Goal: Task Accomplishment & Management: Manage account settings

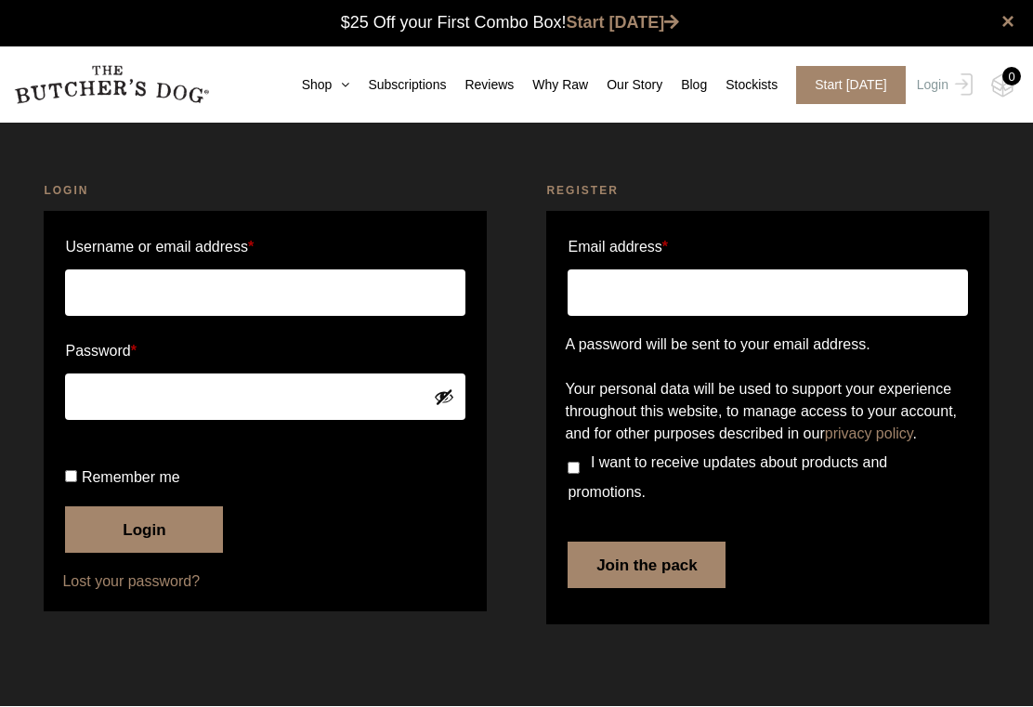
type input "smhumphris51@gmail.com"
click at [144, 553] on button "Login" at bounding box center [144, 530] width 158 height 46
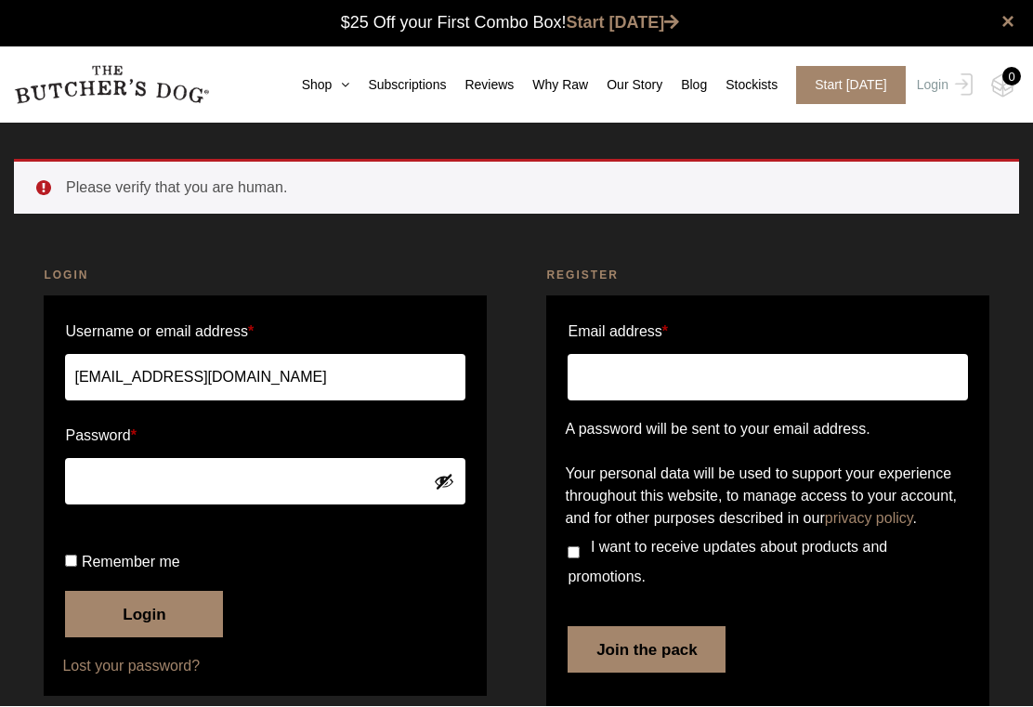
scroll to position [1, 0]
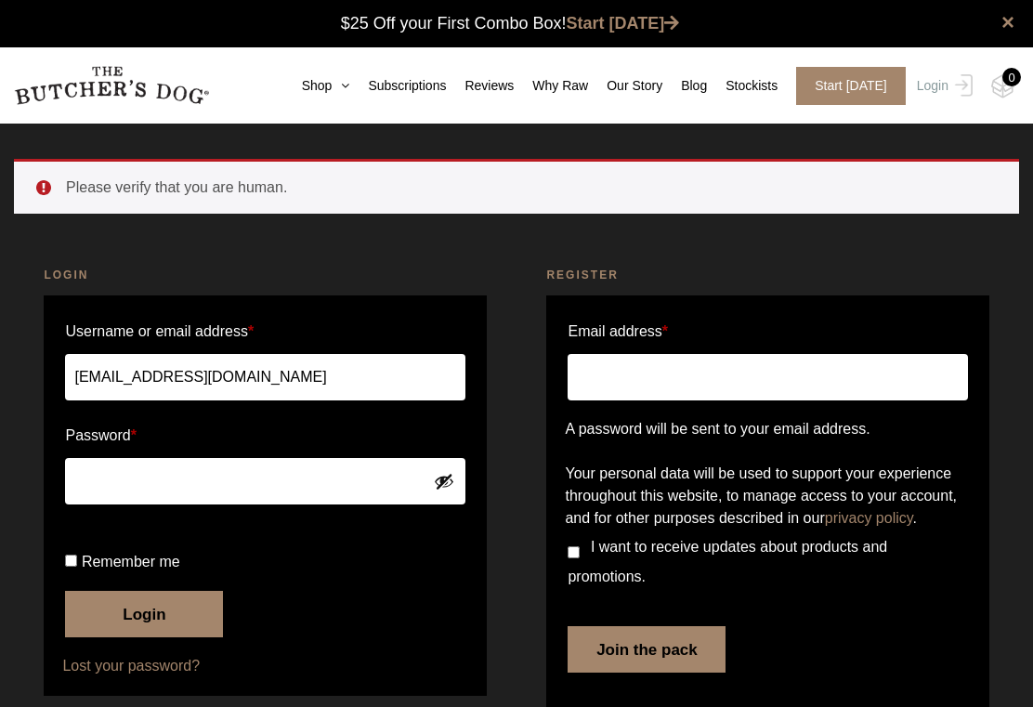
click at [71, 566] on input "Remember me" at bounding box center [71, 560] width 12 height 12
checkbox input "true"
click at [126, 637] on button "Login" at bounding box center [144, 614] width 158 height 46
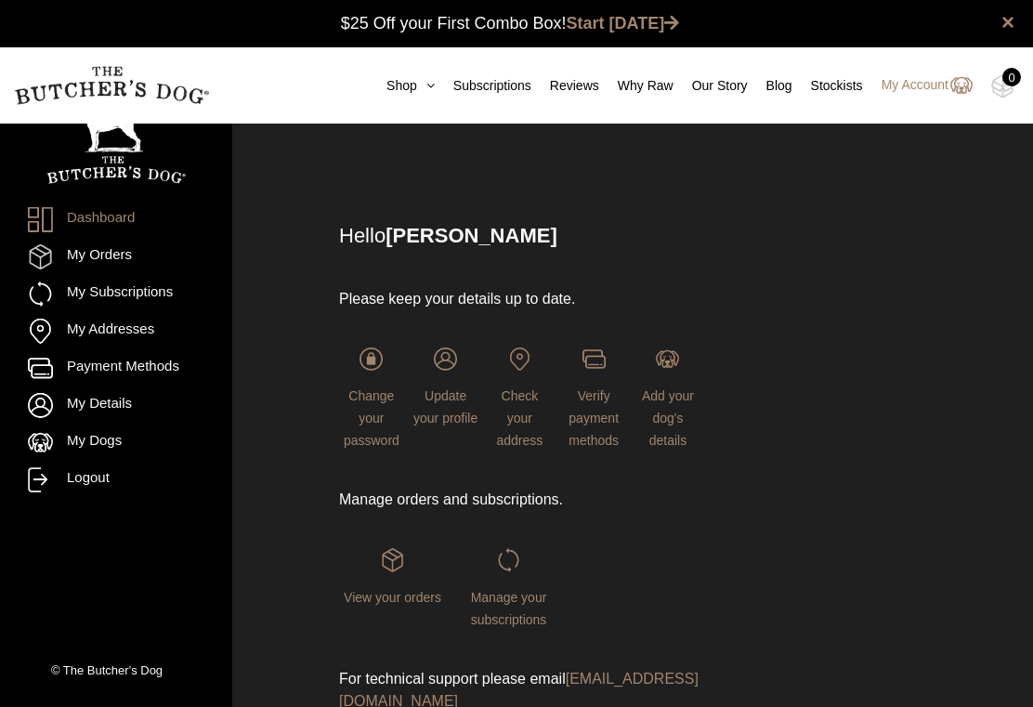
scroll to position [1, 0]
click at [368, 485] on div "Change your password Update your profile Check your address Verify payment meth…" at bounding box center [519, 398] width 361 height 178
click at [361, 498] on p "Manage orders and subscriptions." at bounding box center [519, 498] width 361 height 22
click at [367, 507] on p "Manage orders and subscriptions." at bounding box center [519, 498] width 361 height 22
click at [0, 0] on img at bounding box center [0, 0] width 0 height 0
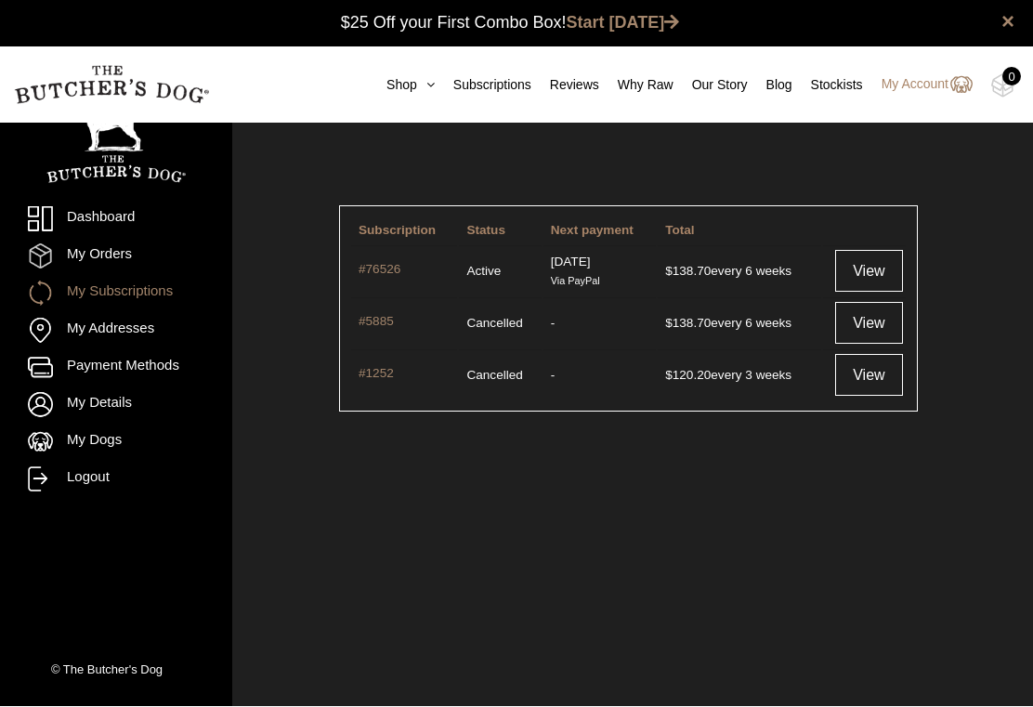
click at [862, 269] on link "View" at bounding box center [869, 272] width 68 height 42
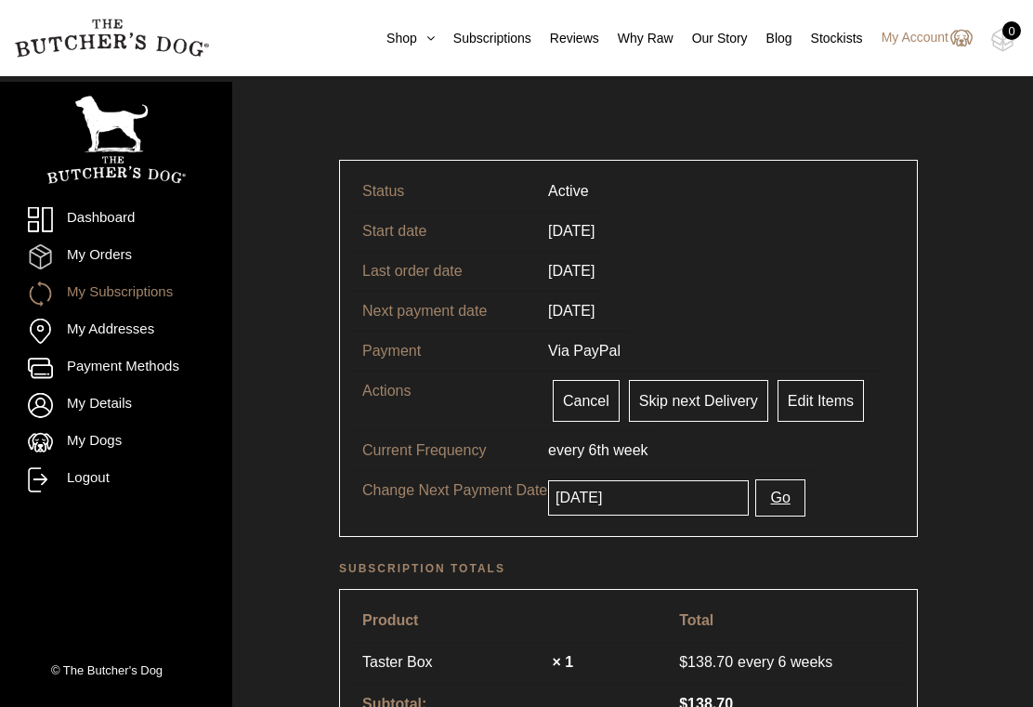
scroll to position [45, 0]
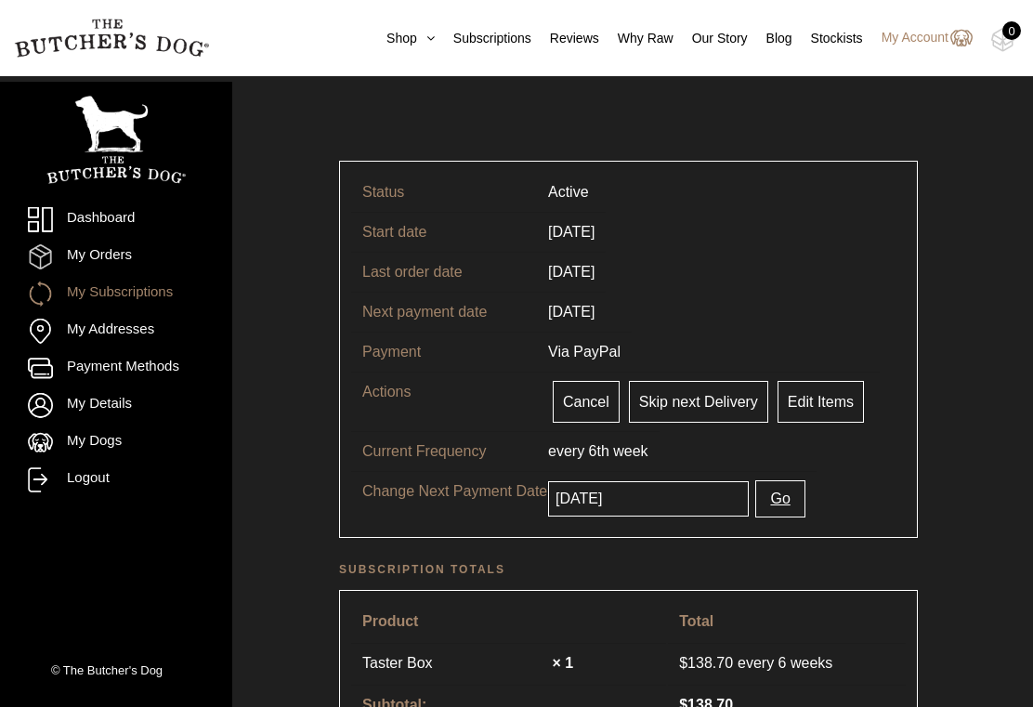
click at [83, 290] on link "My Subscriptions" at bounding box center [116, 293] width 176 height 25
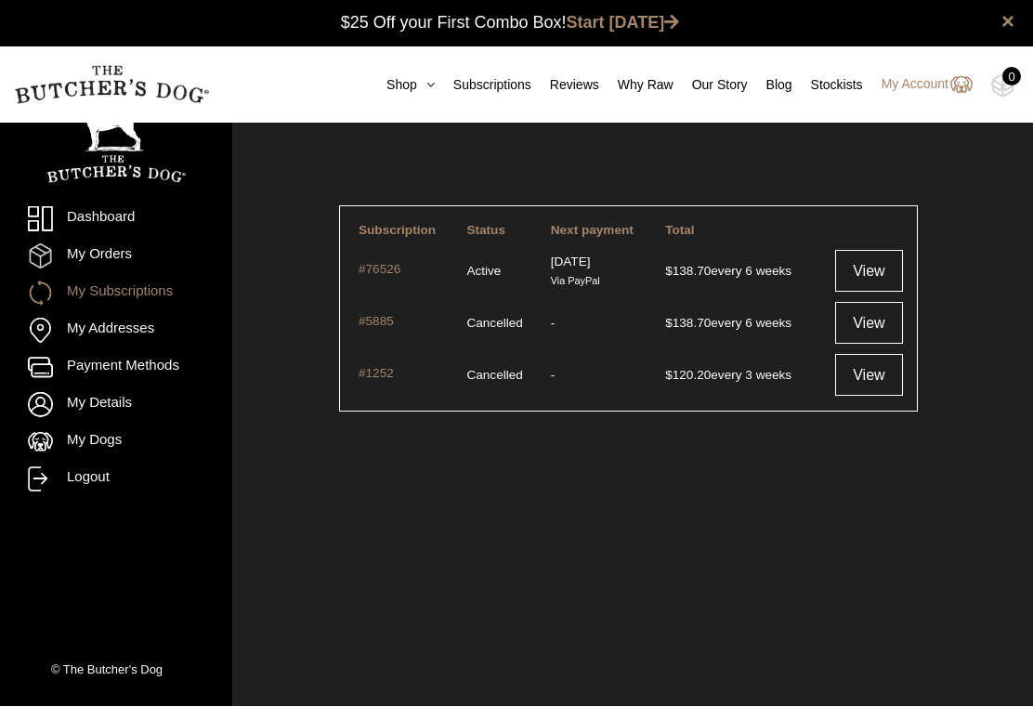
click at [879, 273] on link "View" at bounding box center [869, 272] width 68 height 42
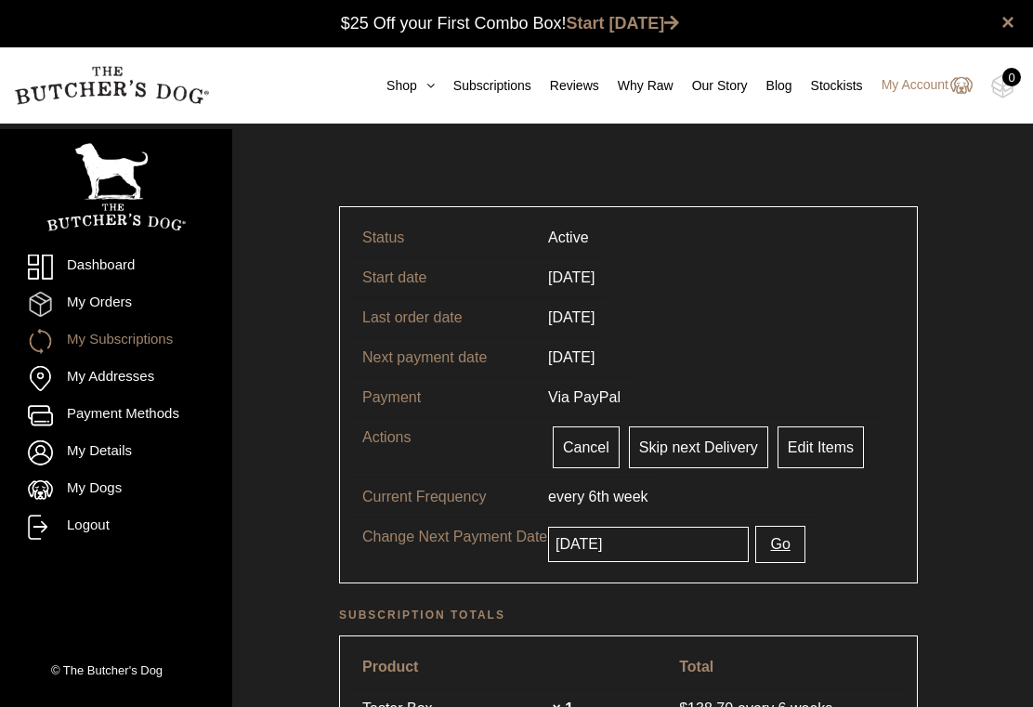
scroll to position [1, 0]
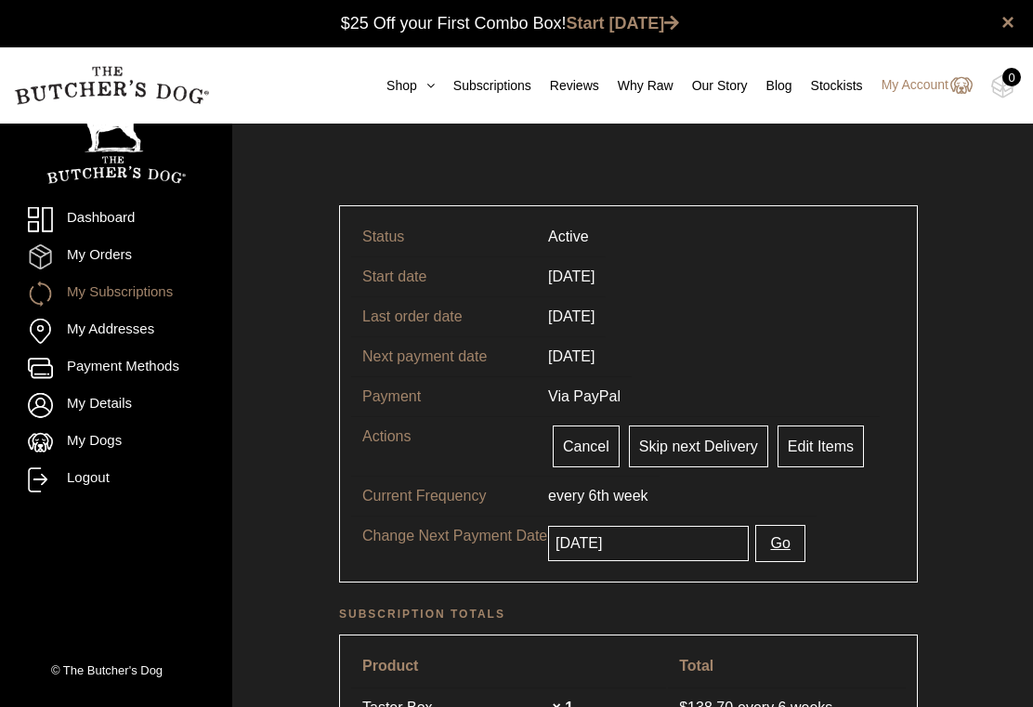
click at [633, 507] on td "every 6th week" at bounding box center [598, 495] width 123 height 40
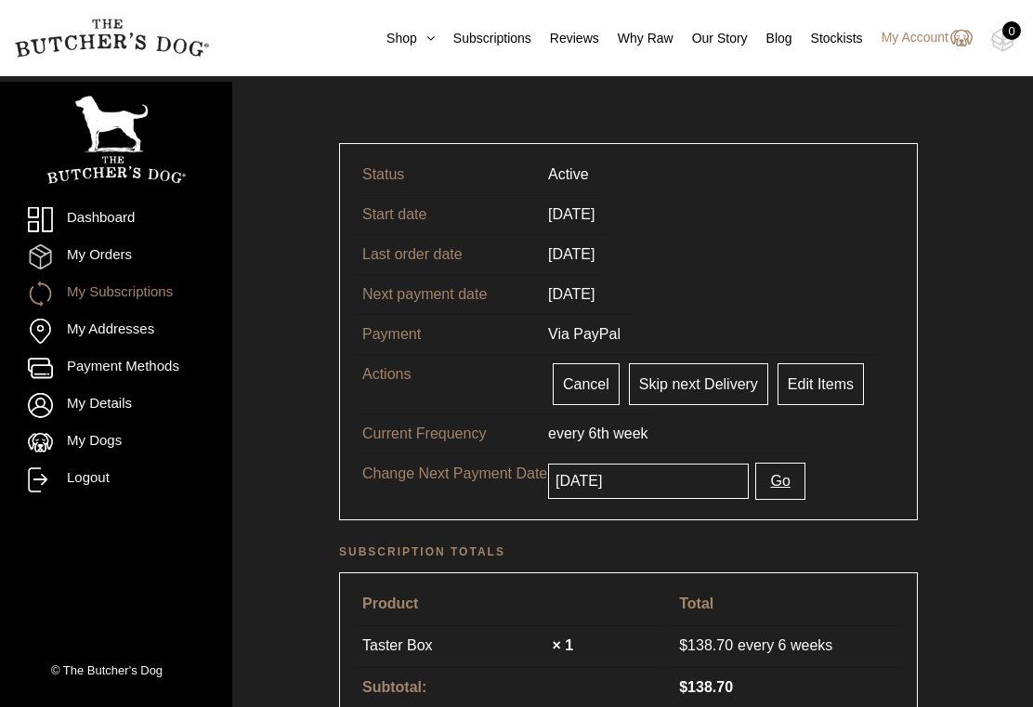
scroll to position [65, 0]
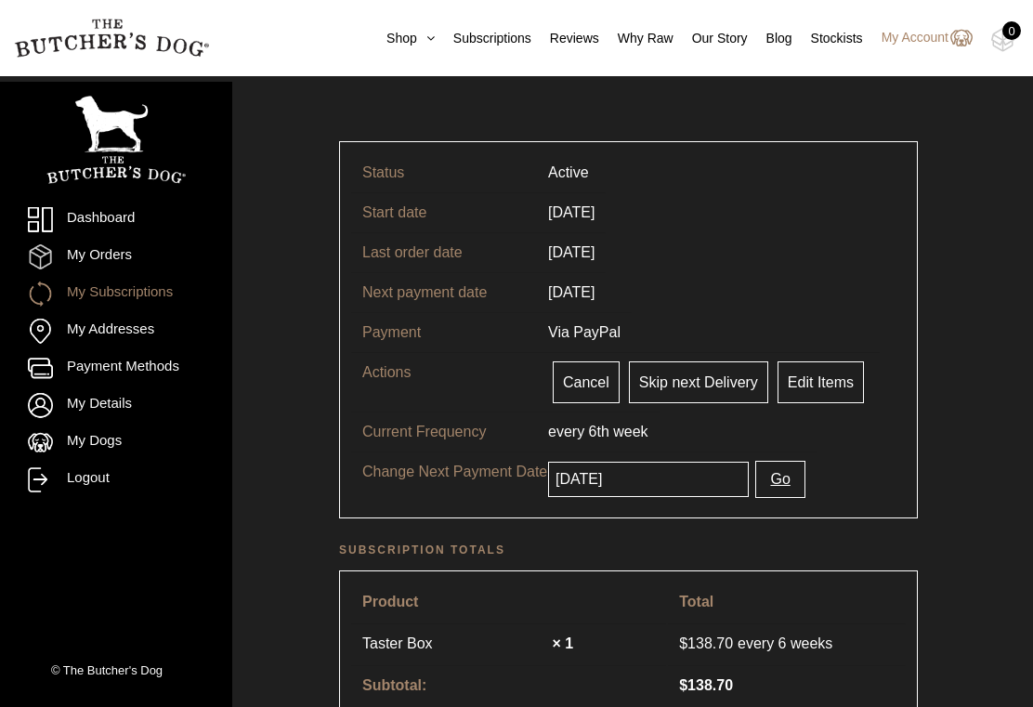
click at [842, 383] on link "Edit Items" at bounding box center [820, 382] width 86 height 42
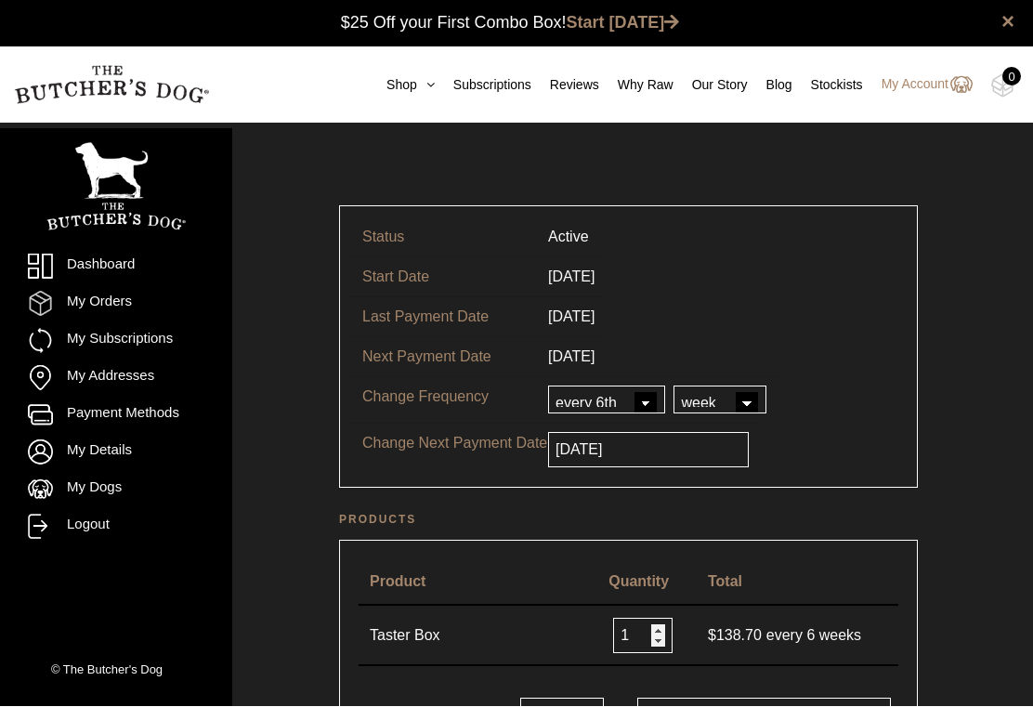
scroll to position [1, 0]
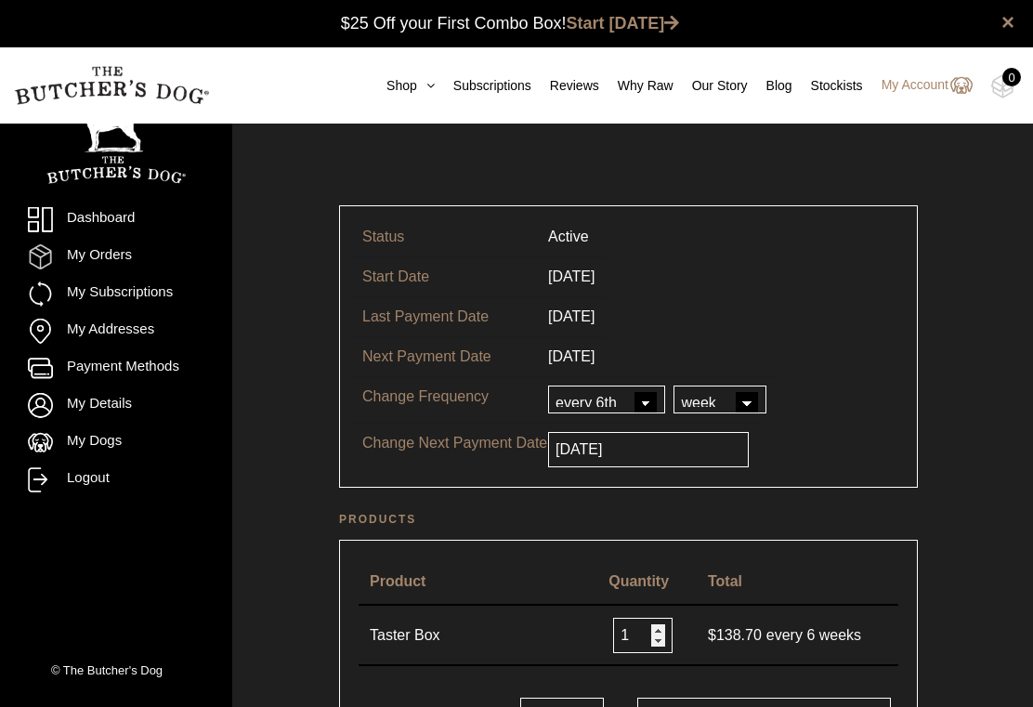
click at [628, 409] on select "every every 2nd every 3rd every 4th every 5th every 6th" at bounding box center [606, 399] width 117 height 28
click at [646, 406] on select "every every 2nd every 3rd every 4th every 5th every 6th" at bounding box center [606, 399] width 117 height 28
select select "6"
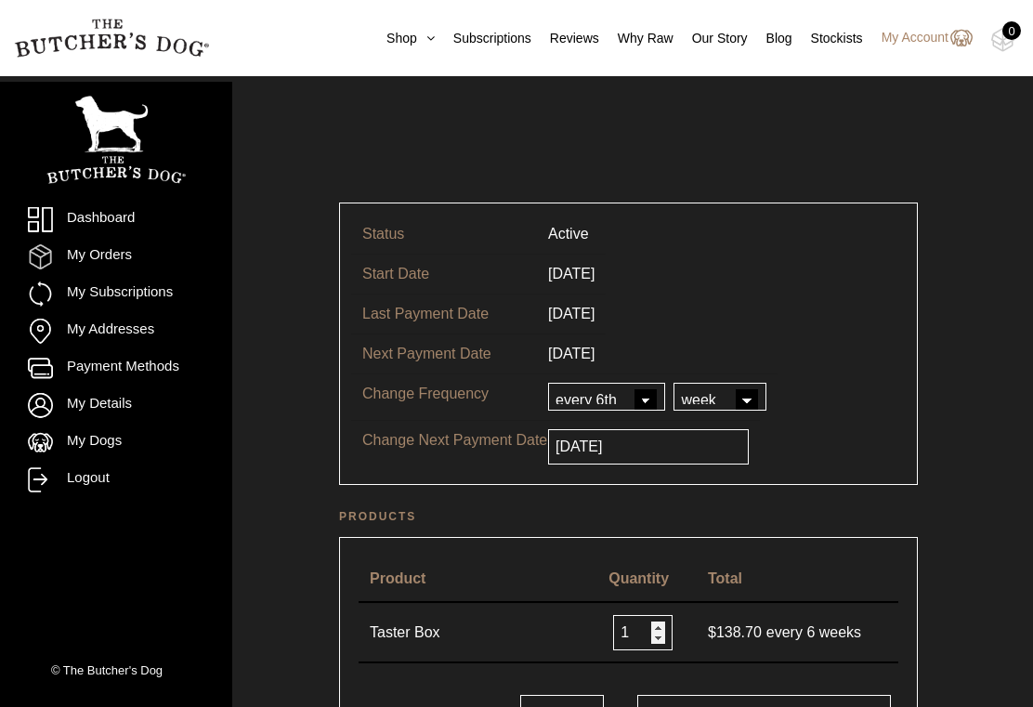
scroll to position [0, 0]
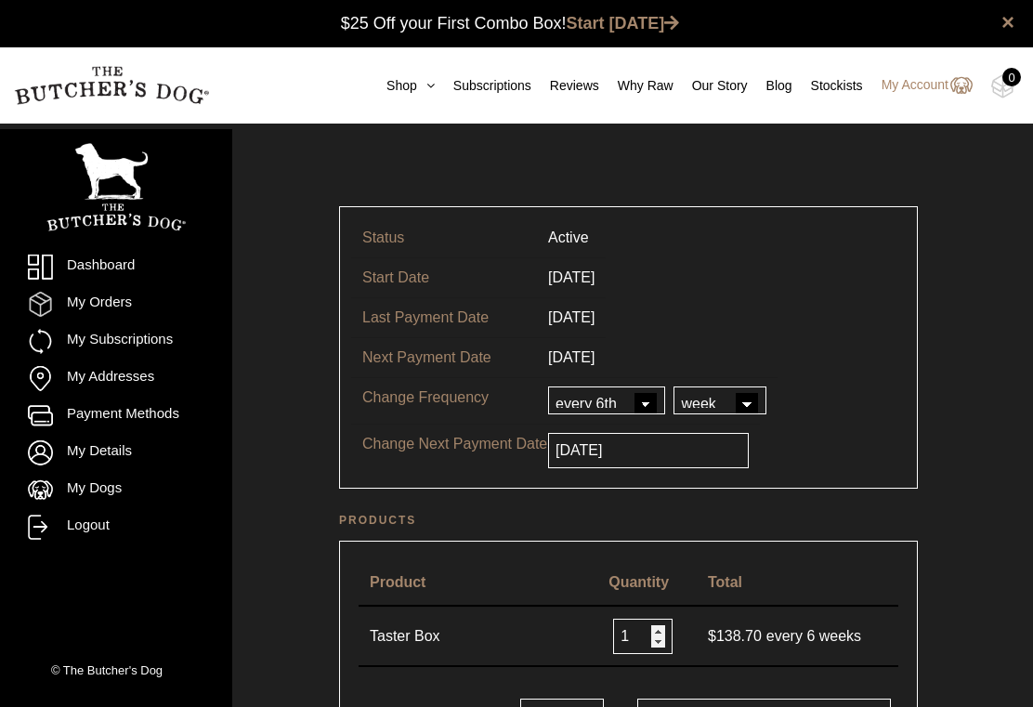
click at [458, 95] on link "Subscriptions" at bounding box center [483, 85] width 97 height 19
click at [71, 344] on link "My Subscriptions" at bounding box center [116, 341] width 176 height 25
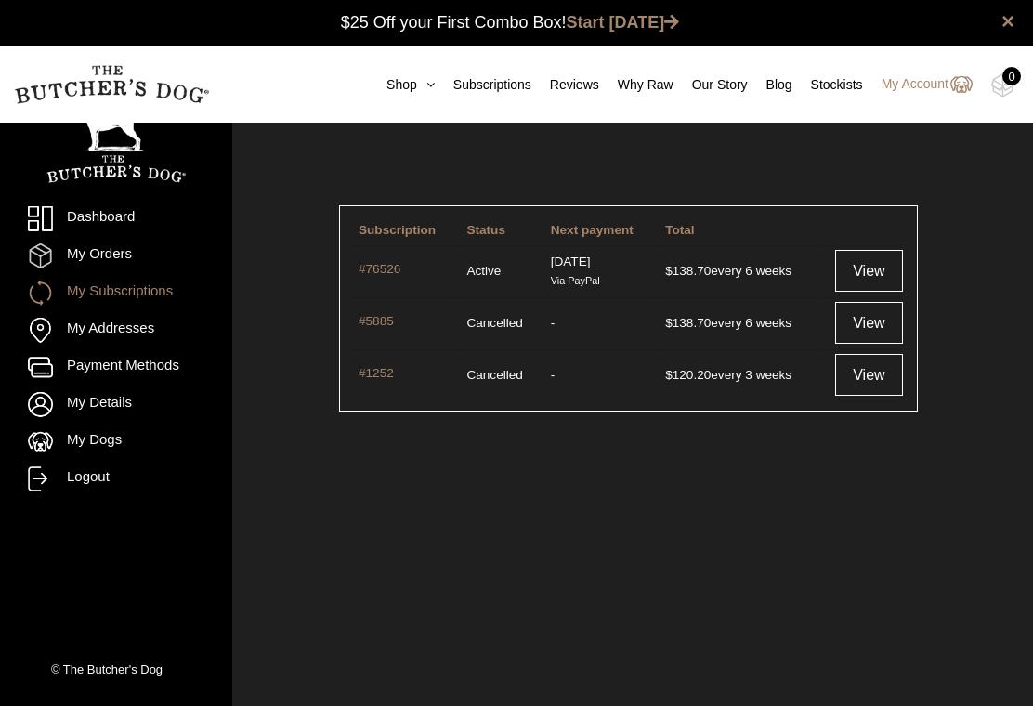
click at [869, 274] on link "View" at bounding box center [869, 272] width 68 height 42
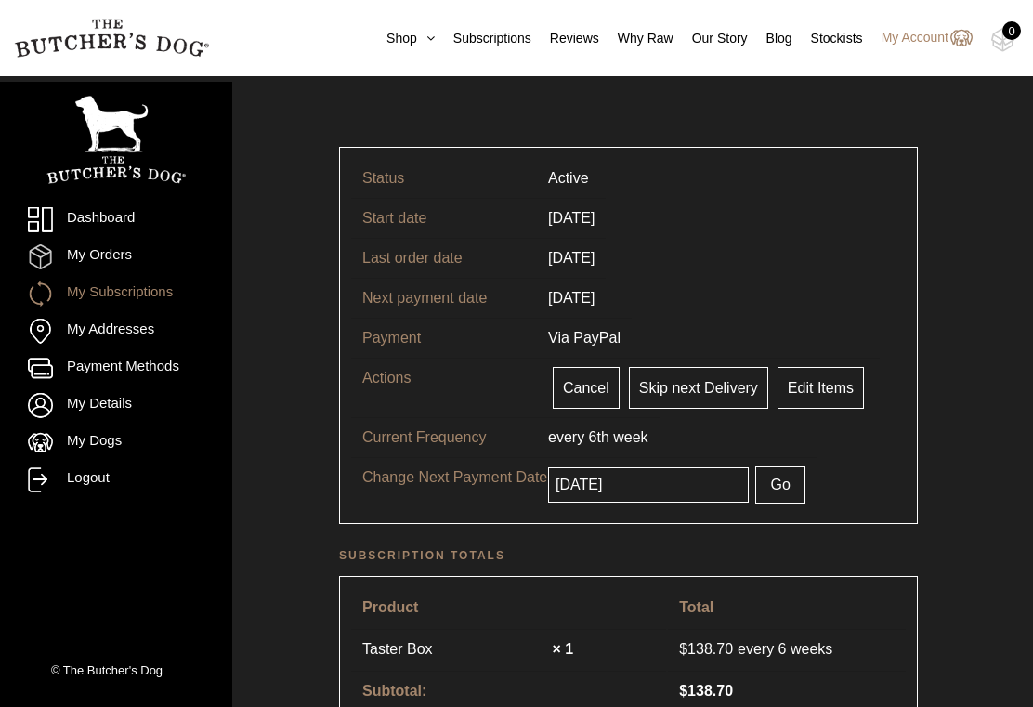
scroll to position [57, 0]
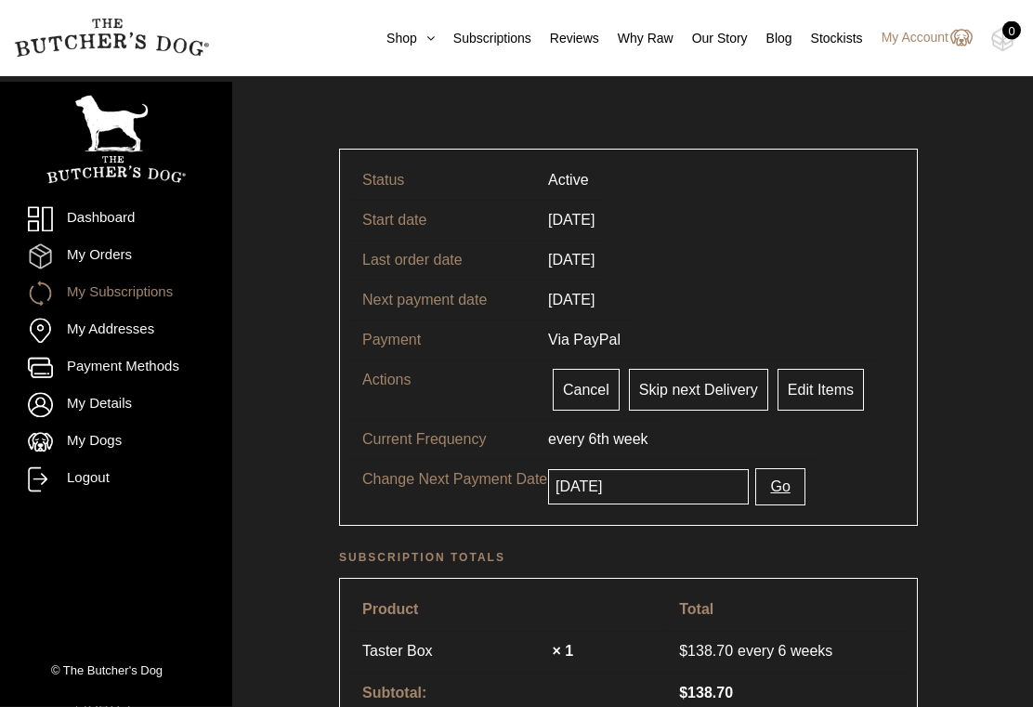
click at [722, 393] on link "Skip next Delivery" at bounding box center [698, 391] width 139 height 42
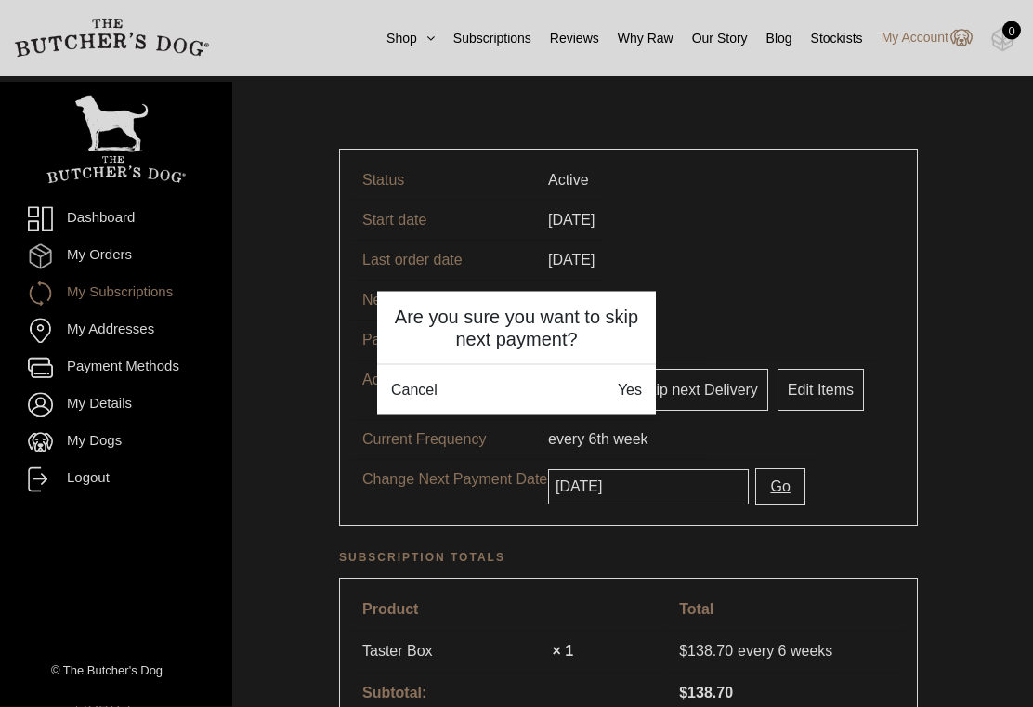
scroll to position [58, 0]
click at [635, 399] on link "Yes" at bounding box center [629, 390] width 24 height 22
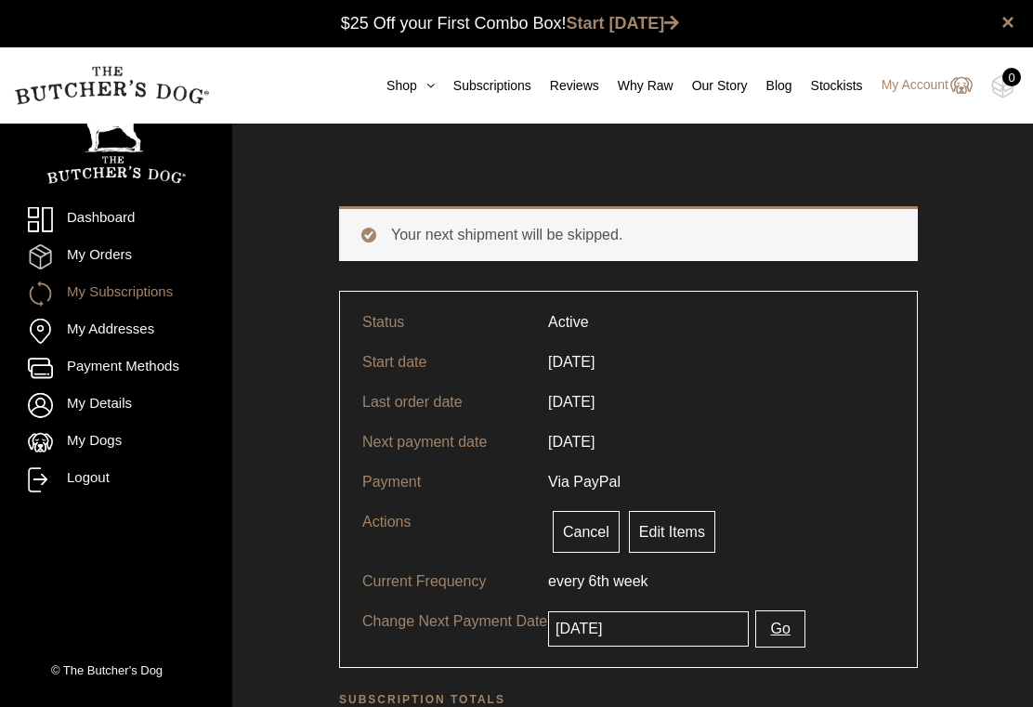
scroll to position [1, 0]
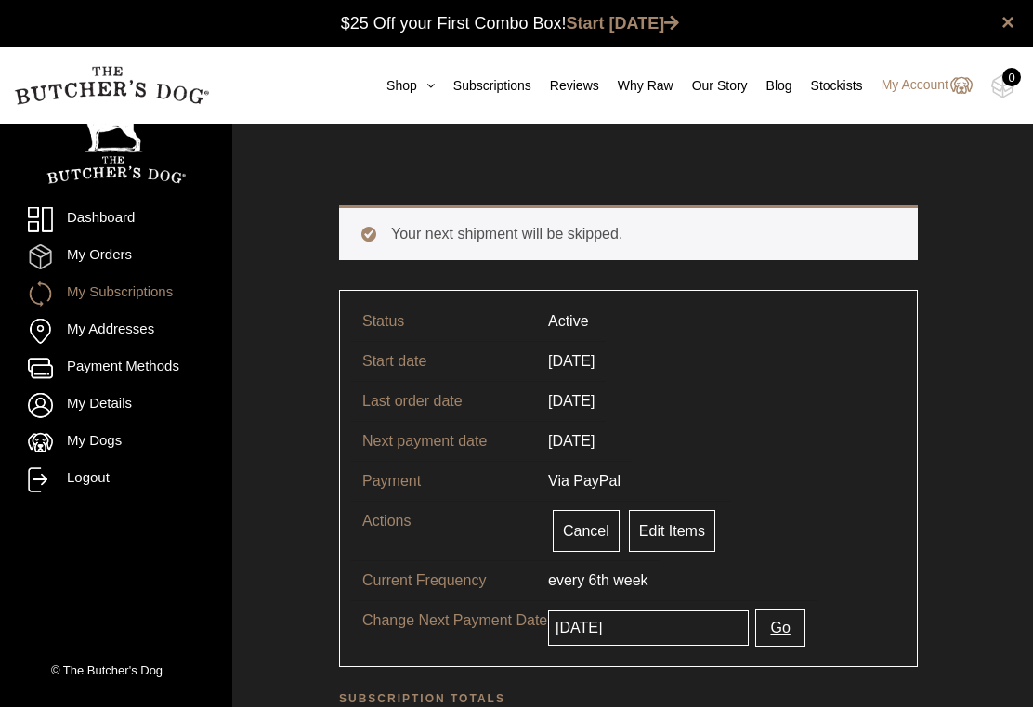
click at [909, 84] on link "My Account" at bounding box center [918, 85] width 110 height 22
click at [0, 0] on img at bounding box center [0, 0] width 0 height 0
click at [62, 474] on link "Logout" at bounding box center [116, 479] width 176 height 25
